Goal: Task Accomplishment & Management: Manage account settings

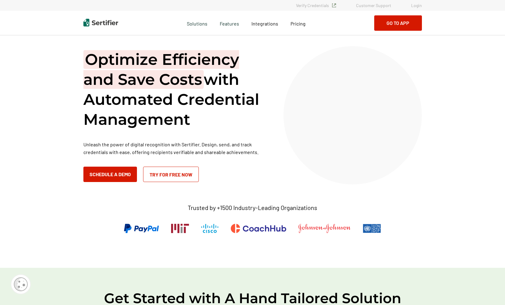
click at [416, 6] on link "Login" at bounding box center [416, 5] width 11 height 5
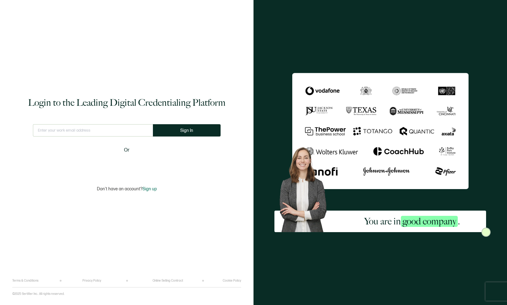
click at [111, 129] on input "text" at bounding box center [93, 130] width 120 height 12
click at [103, 130] on input "text" at bounding box center [93, 130] width 120 height 12
type input "m"
click at [46, 132] on input "text" at bounding box center [93, 130] width 125 height 12
type input "info@ITRtraining.com"
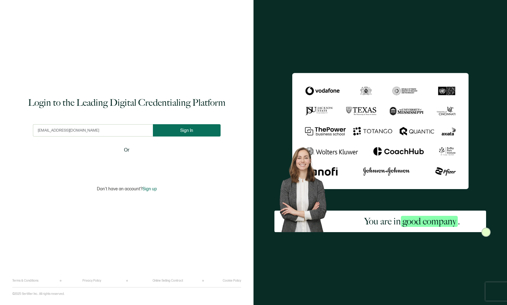
click at [175, 131] on button "Sign In" at bounding box center [187, 130] width 68 height 12
click at [177, 131] on button "Sign In" at bounding box center [189, 130] width 68 height 12
